Goal: Information Seeking & Learning: Find specific page/section

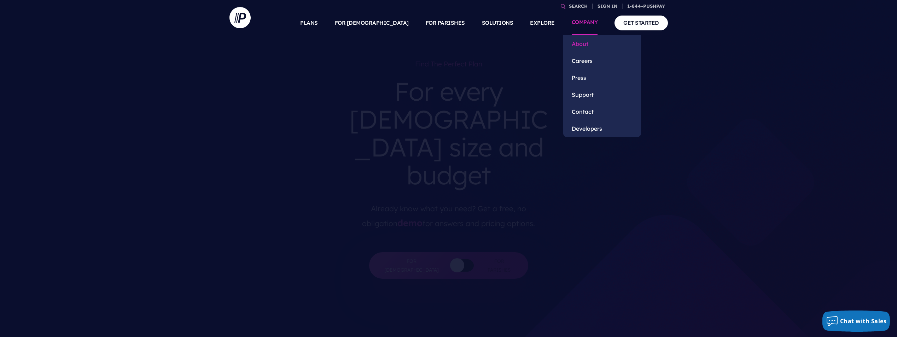
click at [584, 42] on link "About" at bounding box center [602, 43] width 78 height 17
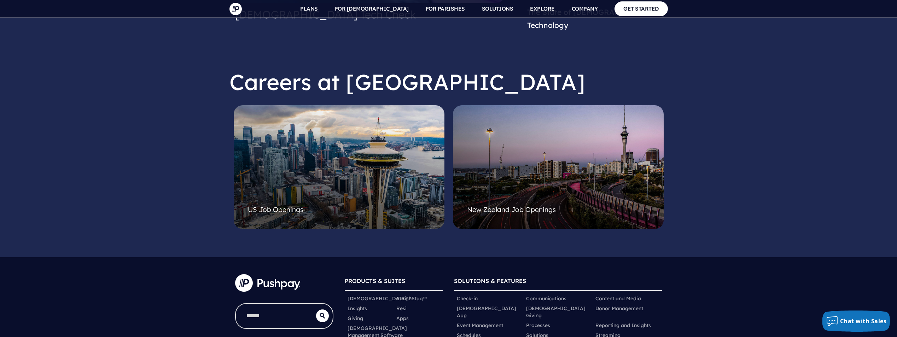
scroll to position [1838, 0]
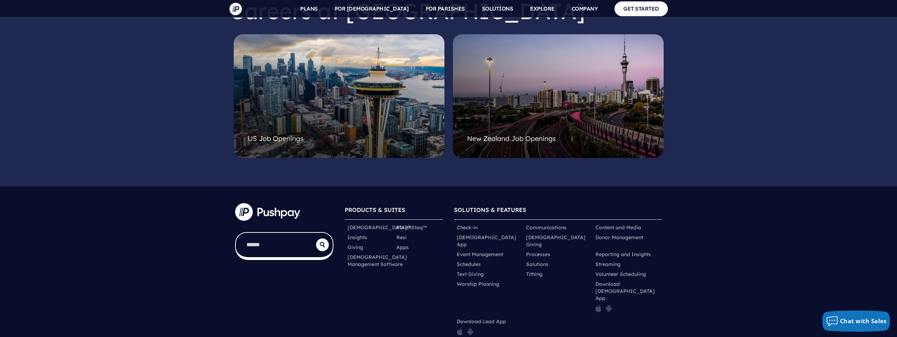
click at [263, 233] on input "search" at bounding box center [276, 245] width 80 height 24
type input "*****"
click at [316, 239] on button "submit" at bounding box center [322, 245] width 13 height 13
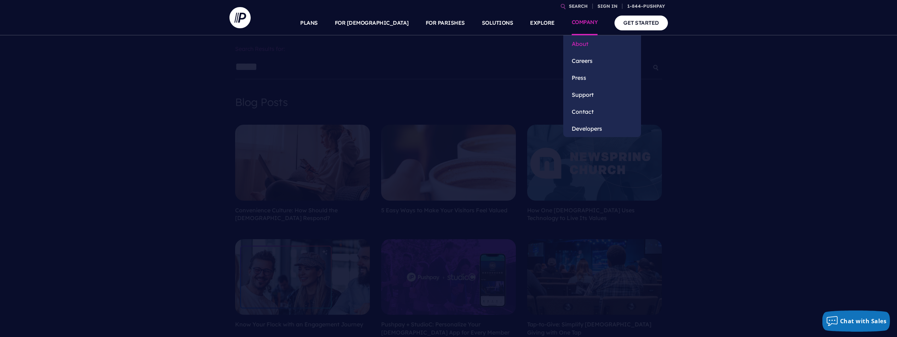
click at [579, 46] on link "About" at bounding box center [602, 43] width 78 height 17
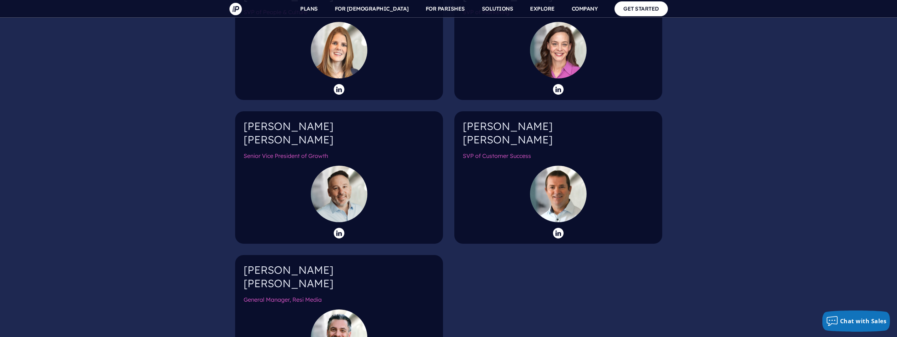
scroll to position [1061, 0]
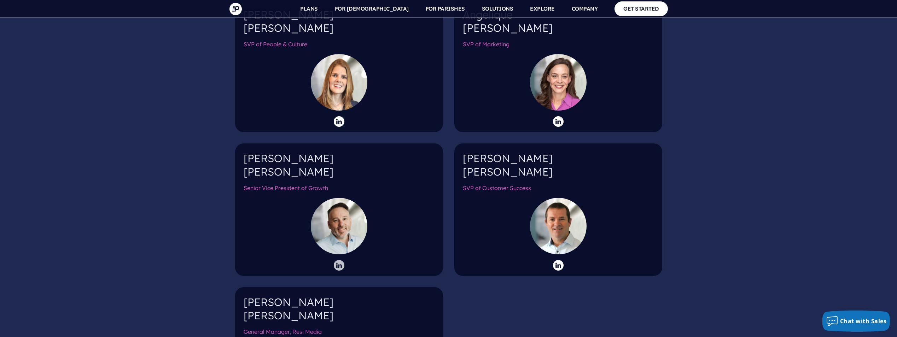
click at [340, 260] on icon at bounding box center [339, 265] width 11 height 11
